Goal: Task Accomplishment & Management: Manage account settings

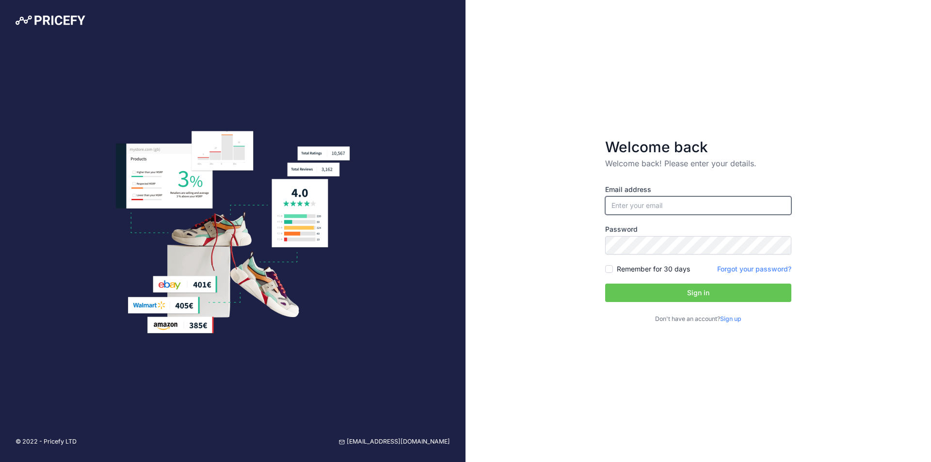
drag, startPoint x: 633, startPoint y: 210, endPoint x: 616, endPoint y: 197, distance: 21.5
click at [633, 210] on input "email" at bounding box center [698, 205] width 186 height 18
type input "[EMAIL_ADDRESS][DOMAIN_NAME]"
click at [590, 307] on form "Welcome back Welcome back! Please enter your details. Email address info@cambri…" at bounding box center [698, 231] width 217 height 217
click at [646, 297] on button "Sign in" at bounding box center [698, 293] width 186 height 18
